Goal: Book appointment/travel/reservation

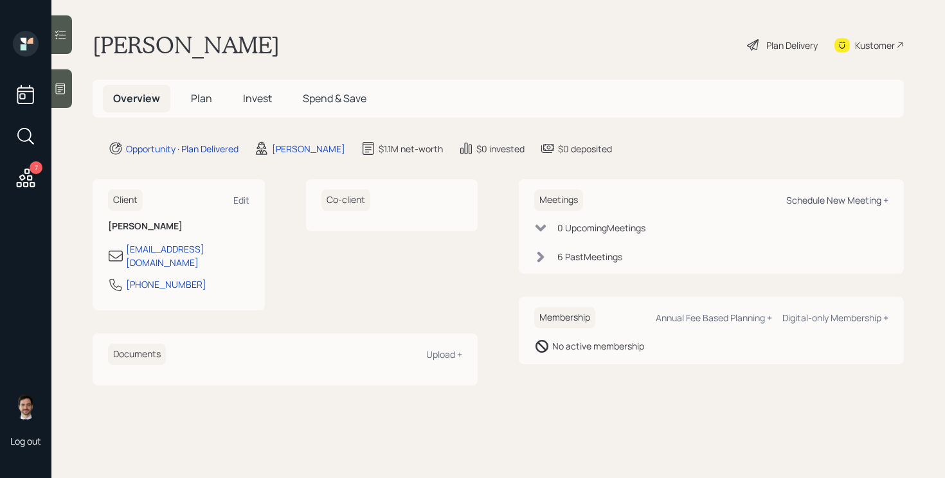
click at [841, 200] on div "Schedule New Meeting +" at bounding box center [837, 200] width 102 height 12
select select "ef6b64e1-8f62-4a74-b865-a7df4b35b836"
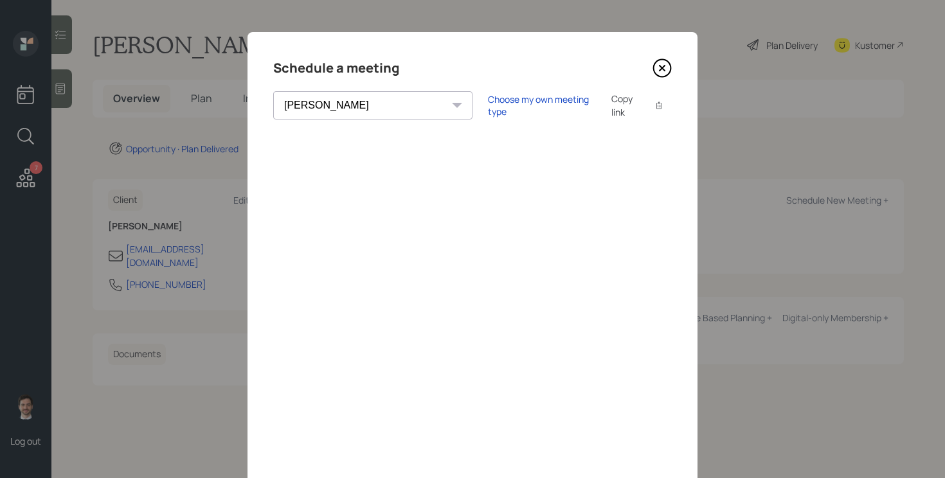
click at [663, 66] on icon at bounding box center [662, 68] width 19 height 19
